Goal: Information Seeking & Learning: Check status

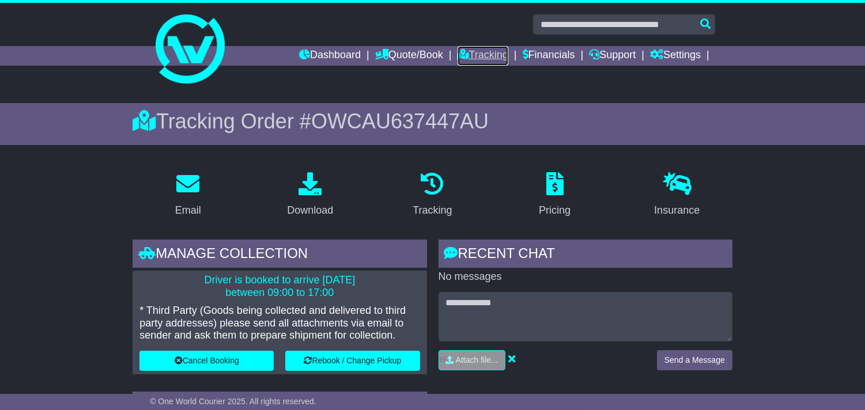
click at [480, 54] on link "Tracking" at bounding box center [483, 56] width 51 height 20
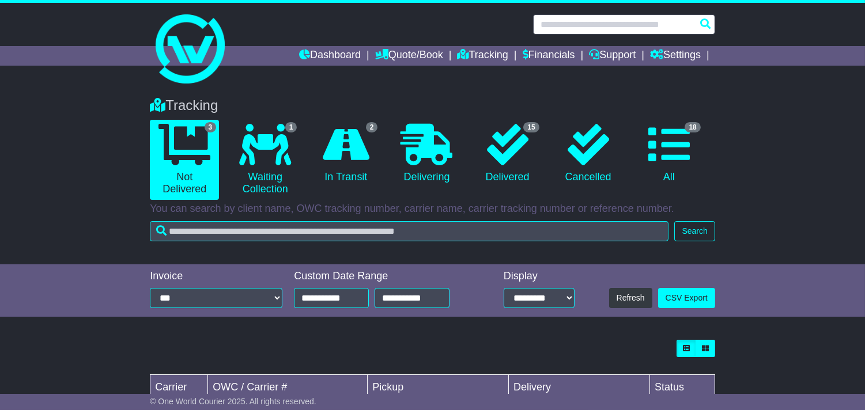
click at [628, 23] on input "text" at bounding box center [624, 24] width 182 height 20
paste input "**********"
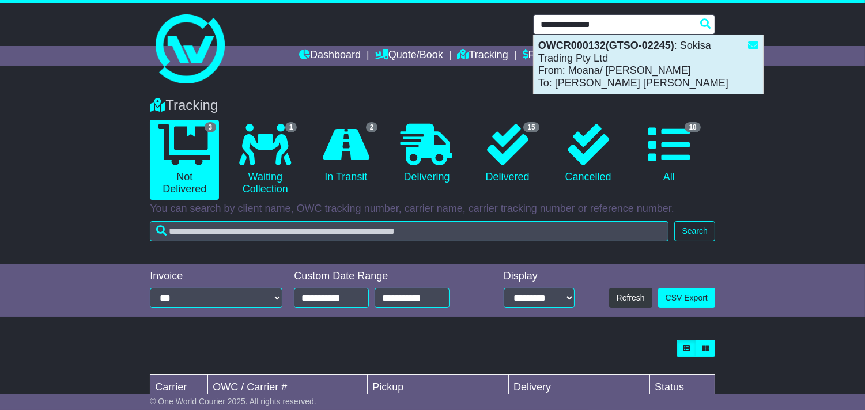
click at [617, 50] on strong "OWCR000132(GTSO-02245)" at bounding box center [606, 46] width 136 height 12
type input "**********"
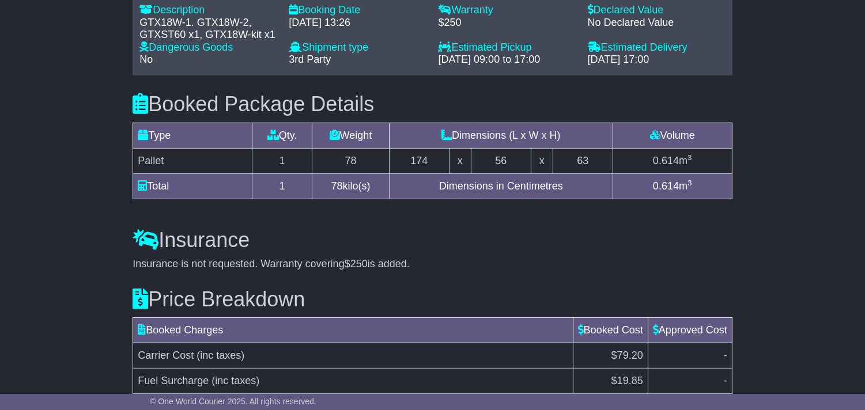
scroll to position [1012, 0]
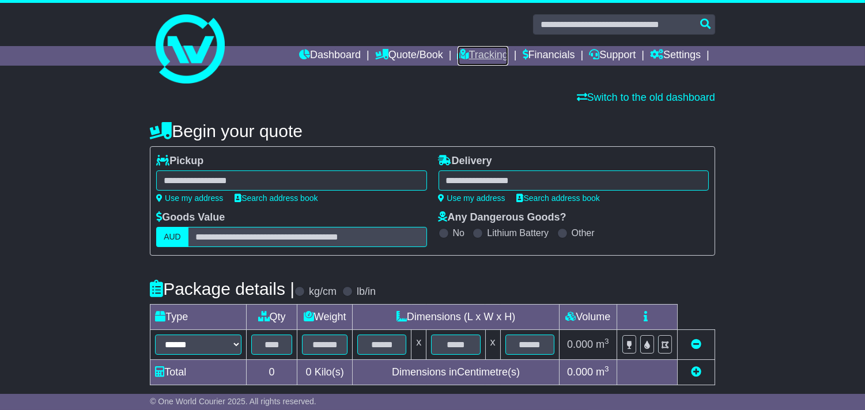
click at [483, 54] on link "Tracking" at bounding box center [483, 56] width 51 height 20
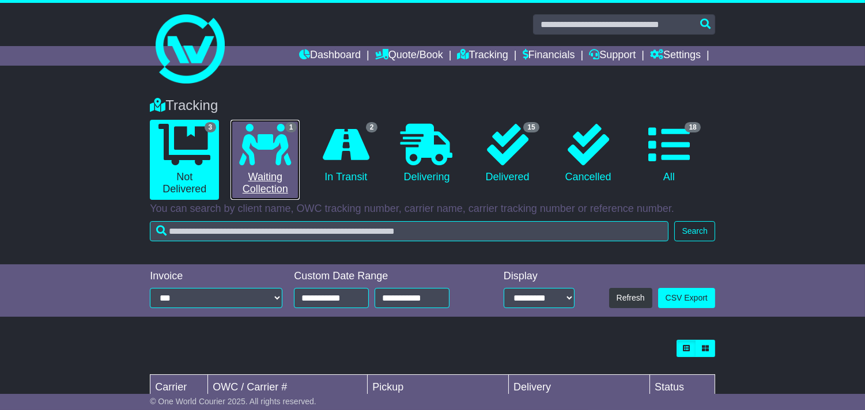
click at [276, 166] on link "1 Waiting Collection" at bounding box center [265, 160] width 69 height 80
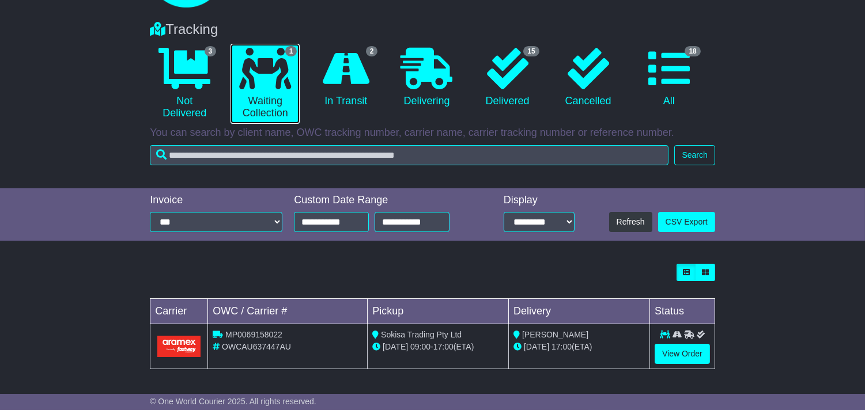
scroll to position [76, 0]
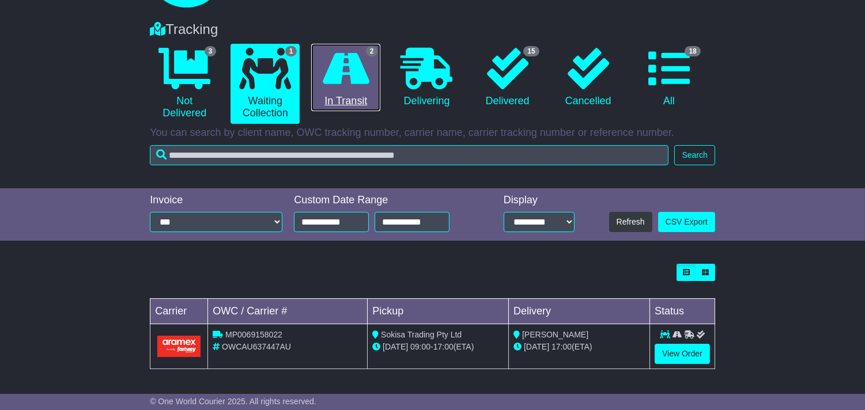
click at [353, 95] on link "2 In Transit" at bounding box center [345, 78] width 69 height 68
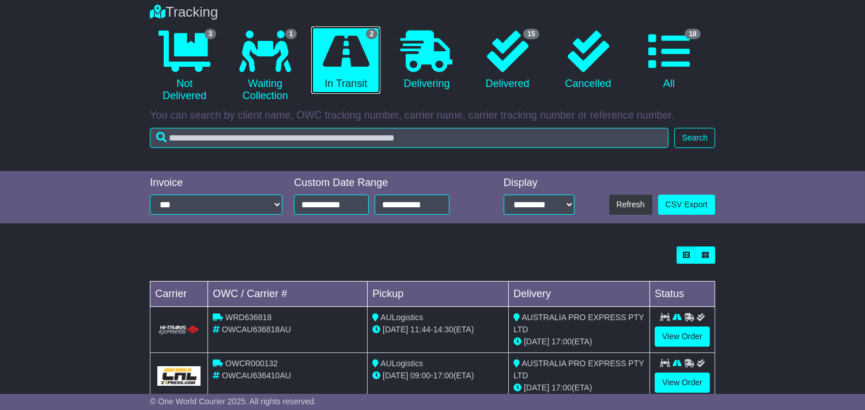
scroll to position [123, 0]
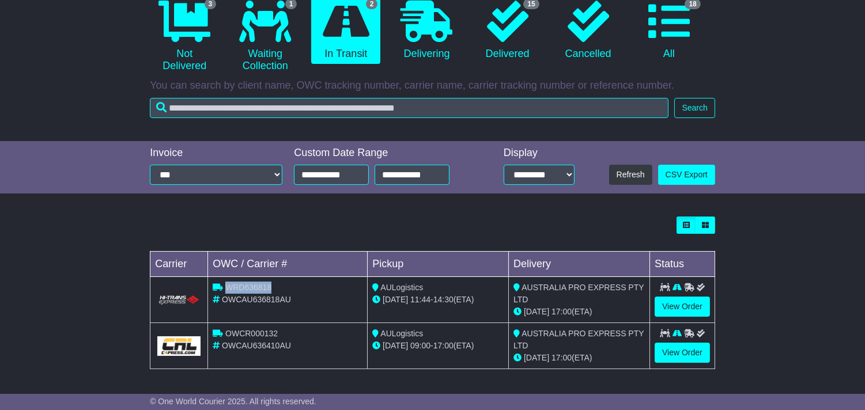
drag, startPoint x: 288, startPoint y: 287, endPoint x: 225, endPoint y: 289, distance: 62.9
click at [225, 289] on div "WRD636818" at bounding box center [288, 288] width 150 height 12
copy span "WRD636818"
click at [777, 258] on div "Loading... No bookings found Carrier OWC / Carrier # Pickup Delivery Status WRD…" at bounding box center [432, 299] width 865 height 176
